Goal: Information Seeking & Learning: Learn about a topic

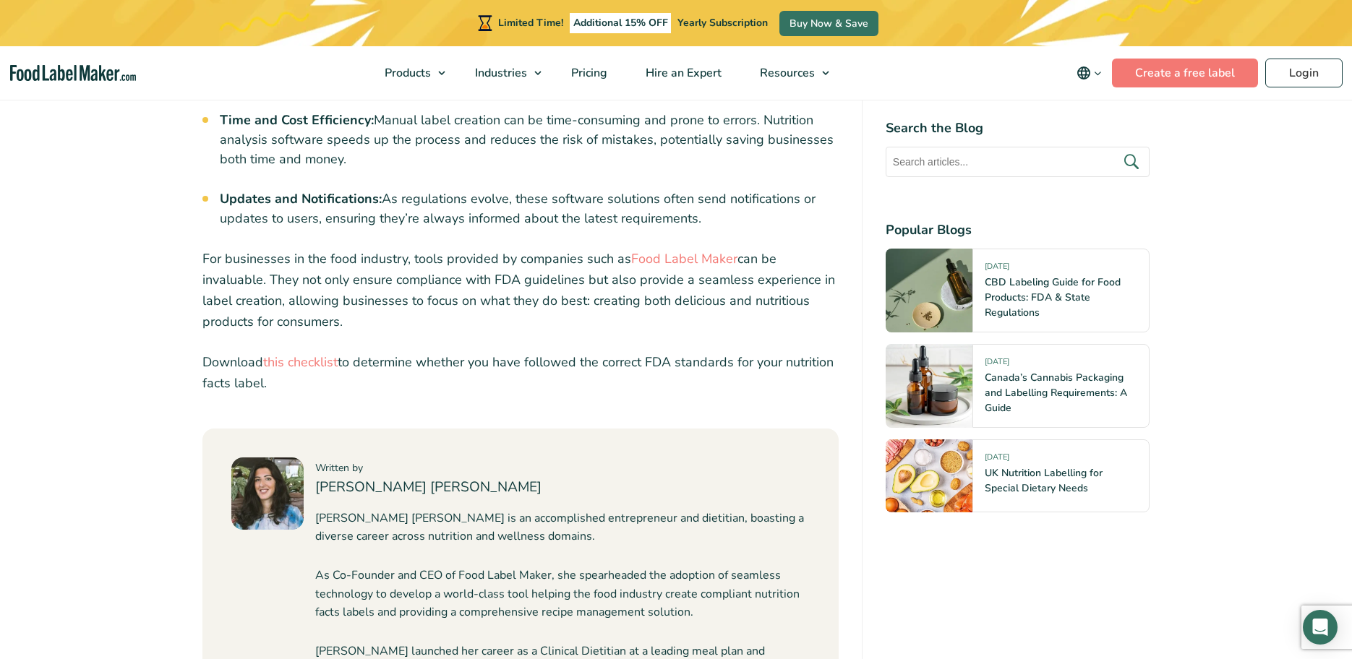
scroll to position [5642, 0]
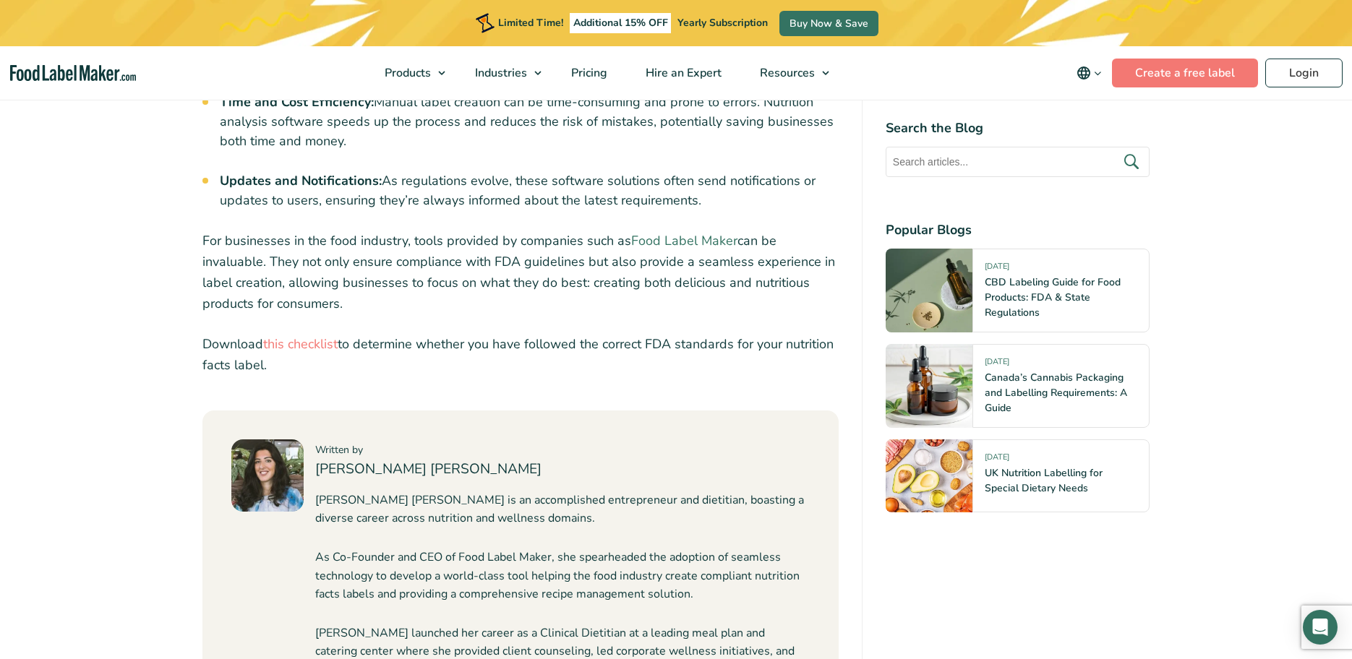
click at [671, 232] on link "Food Label Maker" at bounding box center [684, 240] width 106 height 17
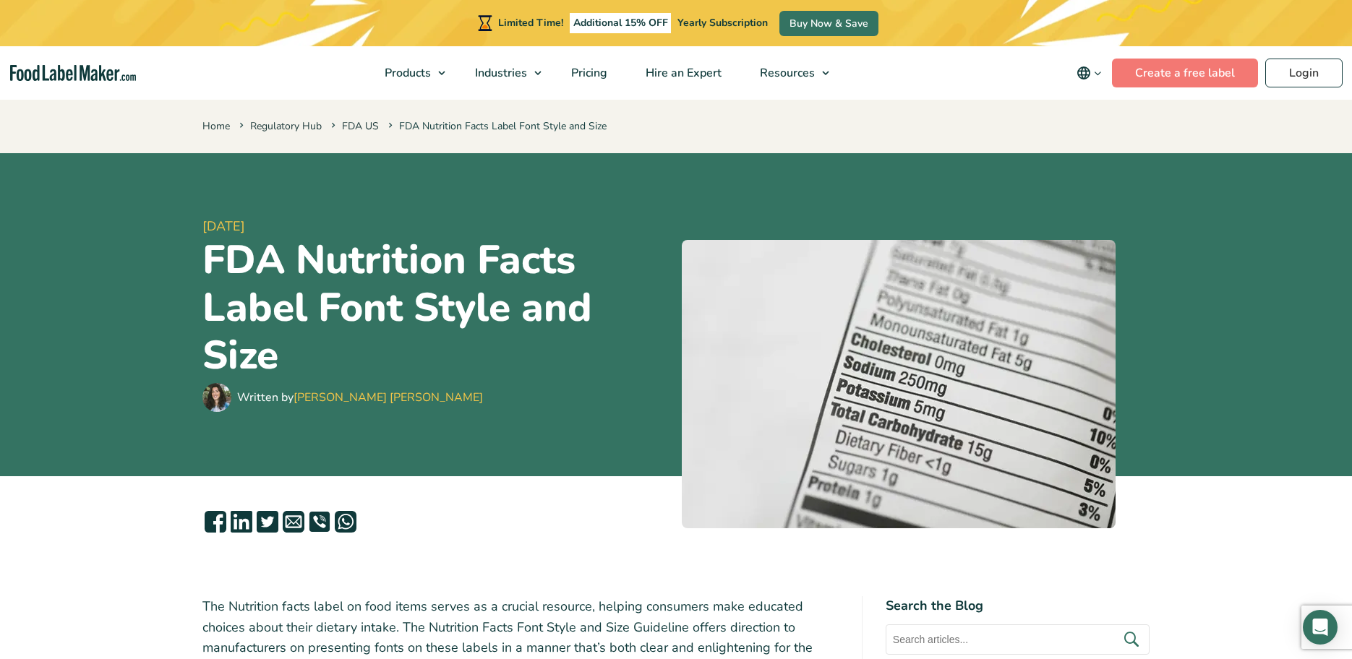
scroll to position [5642, 0]
